Goal: Use online tool/utility

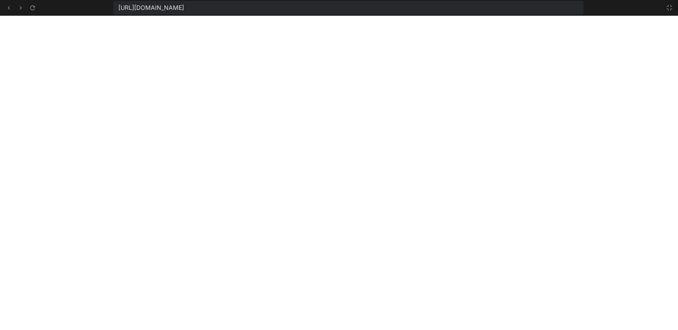
scroll to position [364, 0]
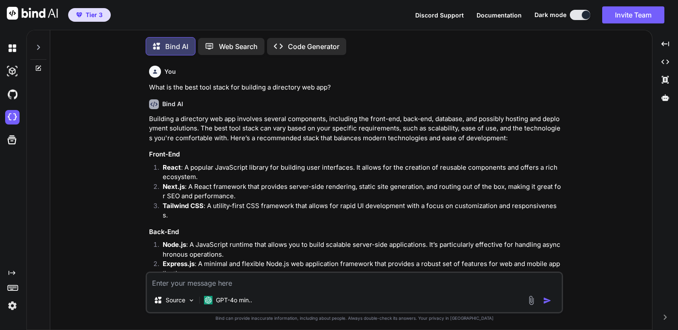
scroll to position [4, 0]
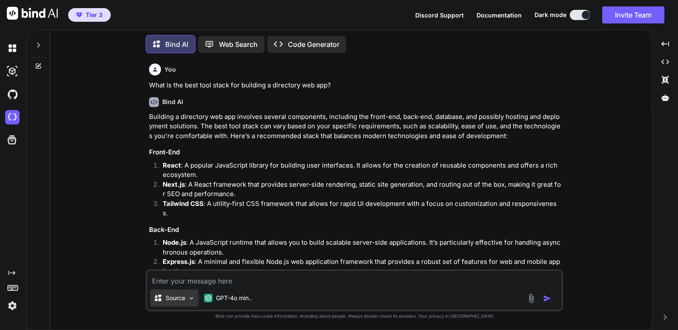
click at [193, 296] on img at bounding box center [191, 297] width 7 height 7
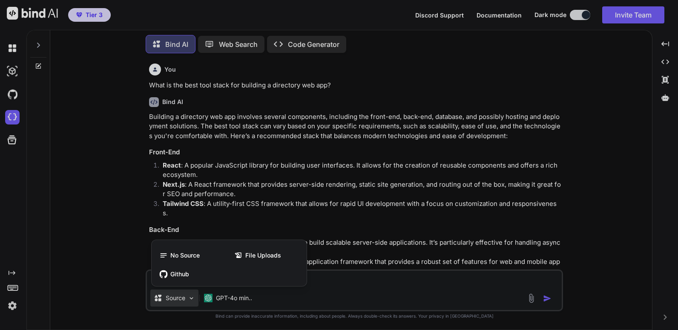
click at [109, 214] on div at bounding box center [339, 165] width 678 height 330
type textarea "x"
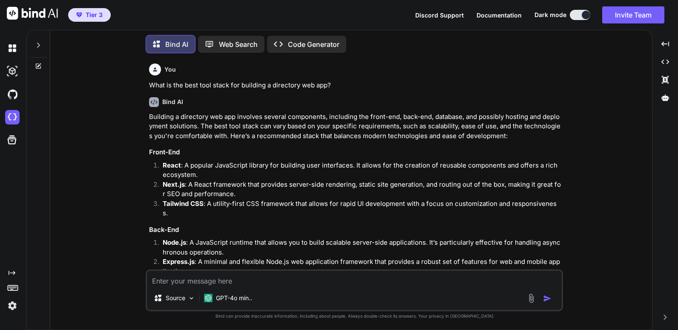
click at [12, 305] on img at bounding box center [12, 305] width 14 height 14
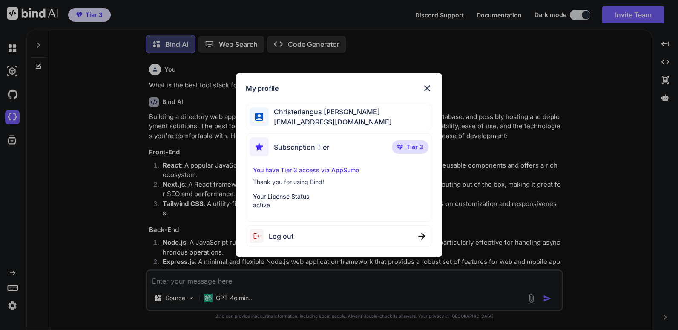
click at [426, 88] on img at bounding box center [427, 88] width 10 height 10
